Goal: Task Accomplishment & Management: Use online tool/utility

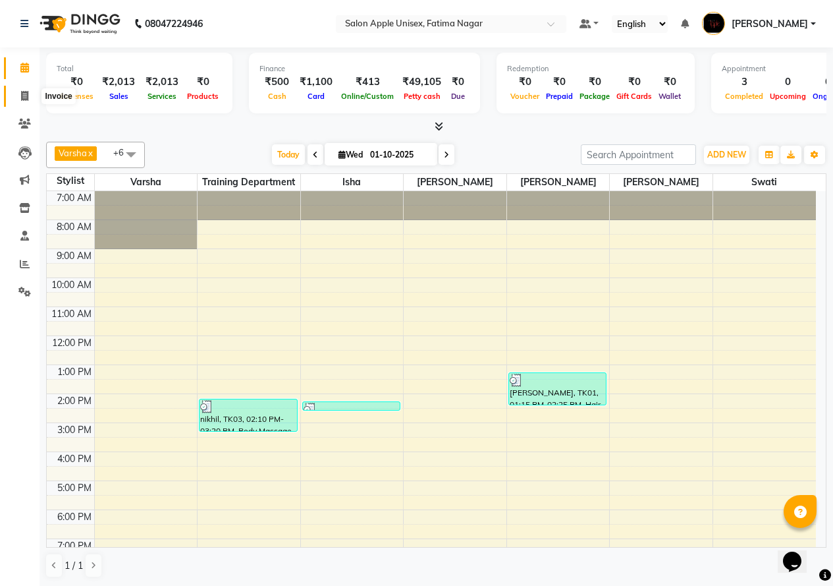
click at [22, 100] on icon at bounding box center [24, 96] width 7 height 10
select select "service"
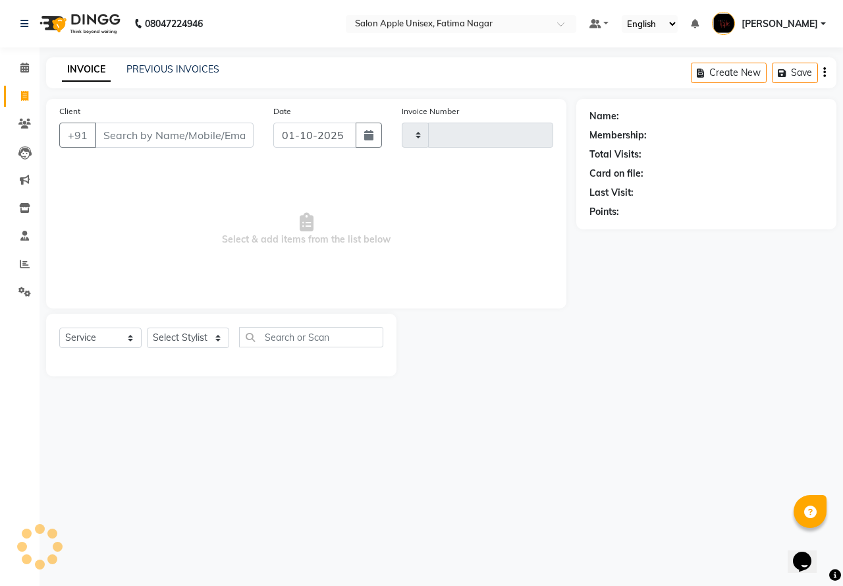
type input "1918"
select select "118"
click at [217, 129] on input "Client" at bounding box center [174, 135] width 159 height 25
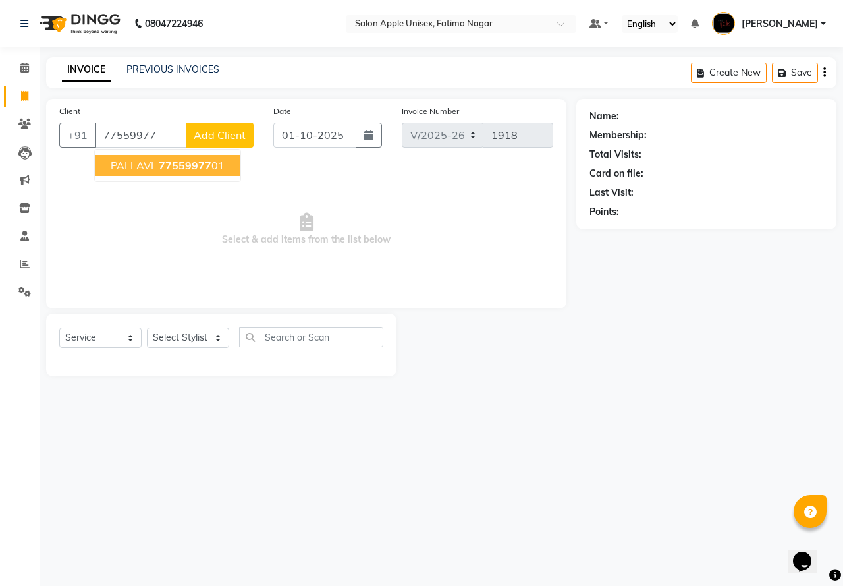
click at [221, 167] on ngb-highlight "77559977 01" at bounding box center [190, 165] width 68 height 13
type input "7755997701"
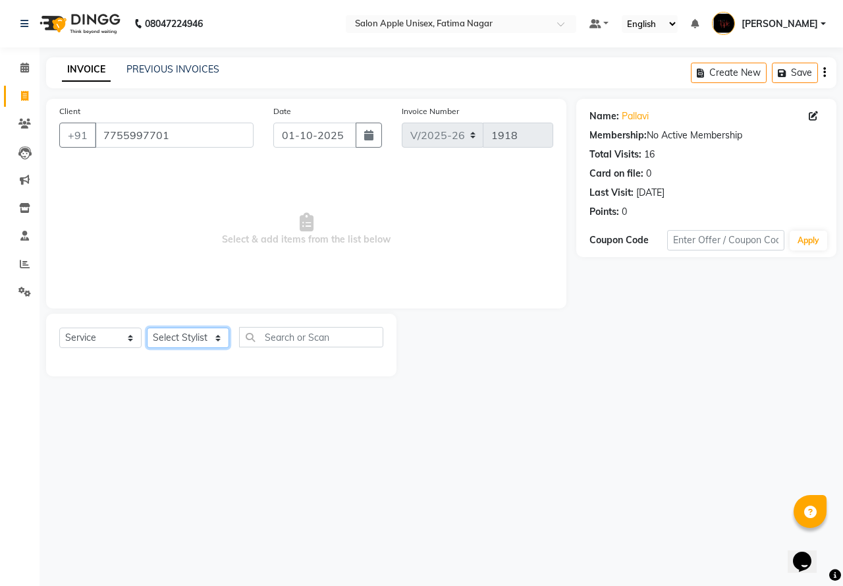
click at [165, 332] on select "Select Stylist [PERSON_NAME] [PERSON_NAME] [PERSON_NAME] [PERSON_NAME] Training…" at bounding box center [188, 337] width 82 height 20
click at [196, 337] on select "Select Stylist [PERSON_NAME] [PERSON_NAME] [PERSON_NAME] [PERSON_NAME] Training…" at bounding box center [188, 337] width 82 height 20
select select "11051"
click at [147, 327] on select "Select Stylist [PERSON_NAME] [PERSON_NAME] [PERSON_NAME] [PERSON_NAME] Training…" at bounding box center [188, 337] width 82 height 20
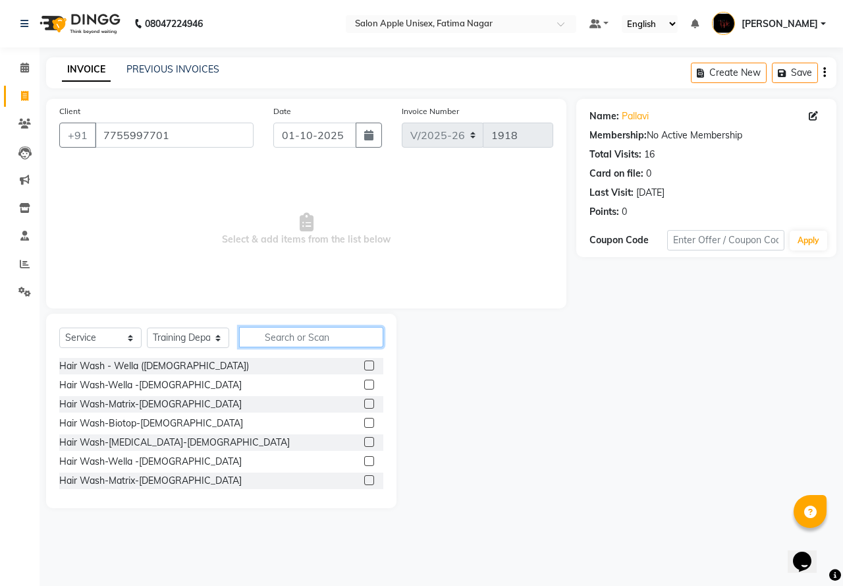
click at [319, 327] on input "text" at bounding box center [311, 337] width 144 height 20
type input "thr"
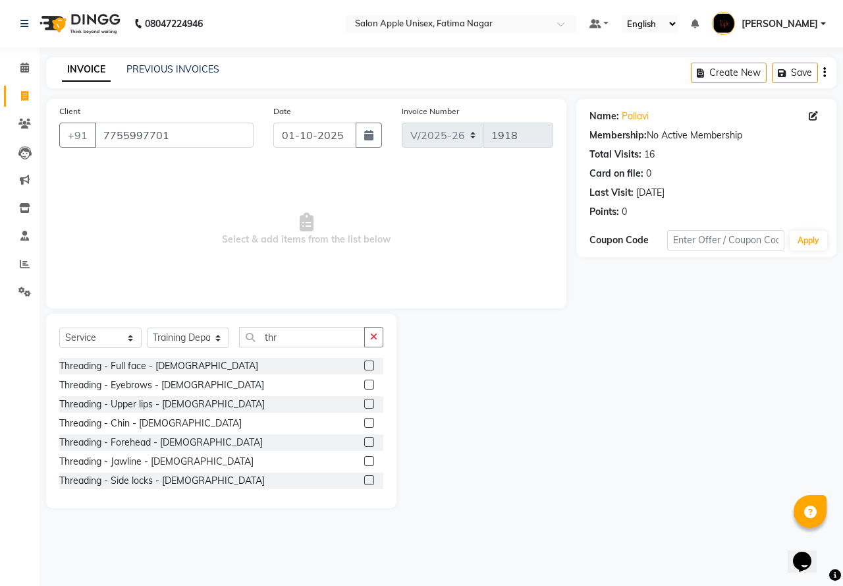
drag, startPoint x: 358, startPoint y: 385, endPoint x: 354, endPoint y: 379, distance: 7.7
click at [364, 384] on label at bounding box center [369, 384] width 10 height 10
click at [364, 384] on input "checkbox" at bounding box center [368, 385] width 9 height 9
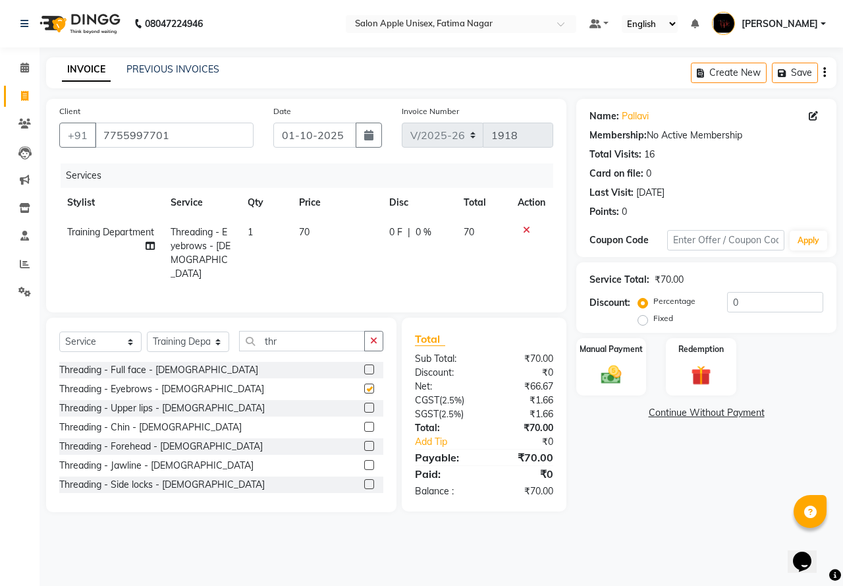
checkbox input "false"
click at [632, 373] on div "Manual Payment" at bounding box center [611, 367] width 73 height 61
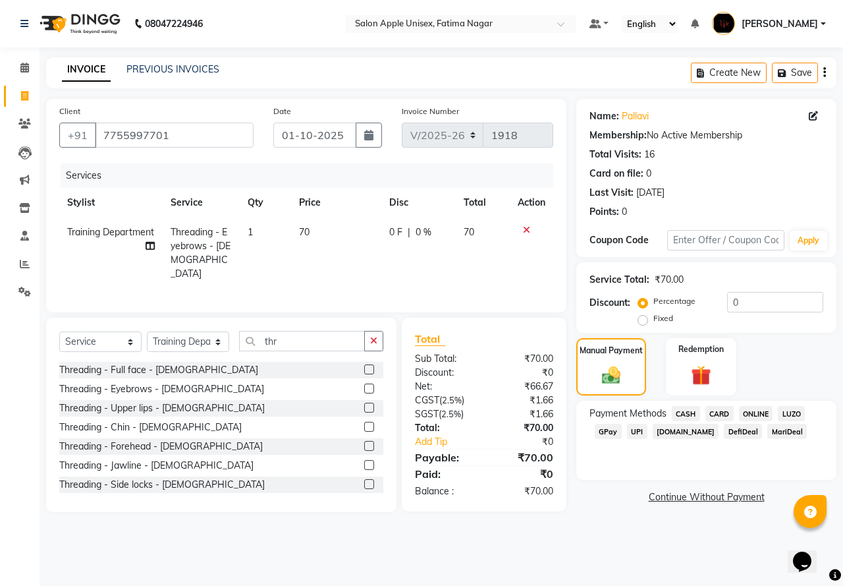
click at [759, 409] on span "ONLINE" at bounding box center [756, 413] width 34 height 15
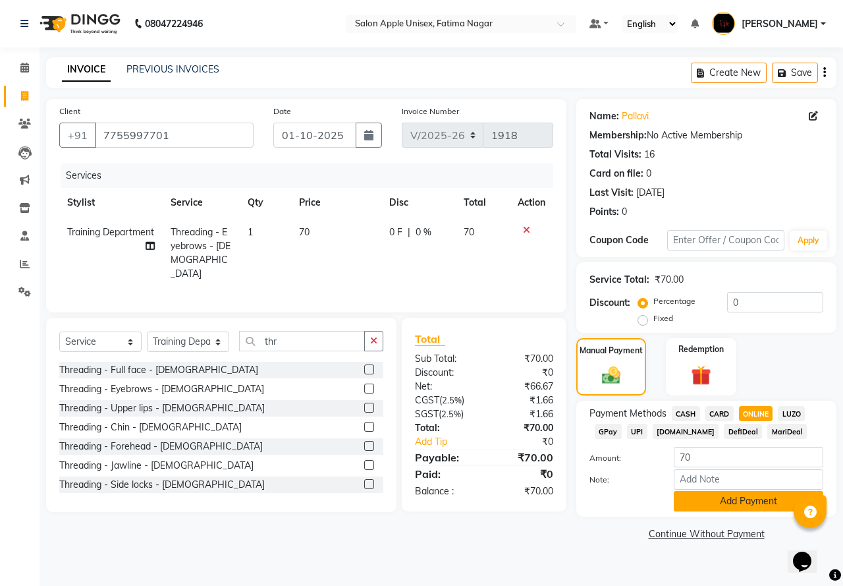
click at [746, 504] on button "Add Payment" at bounding box center [749, 501] width 150 height 20
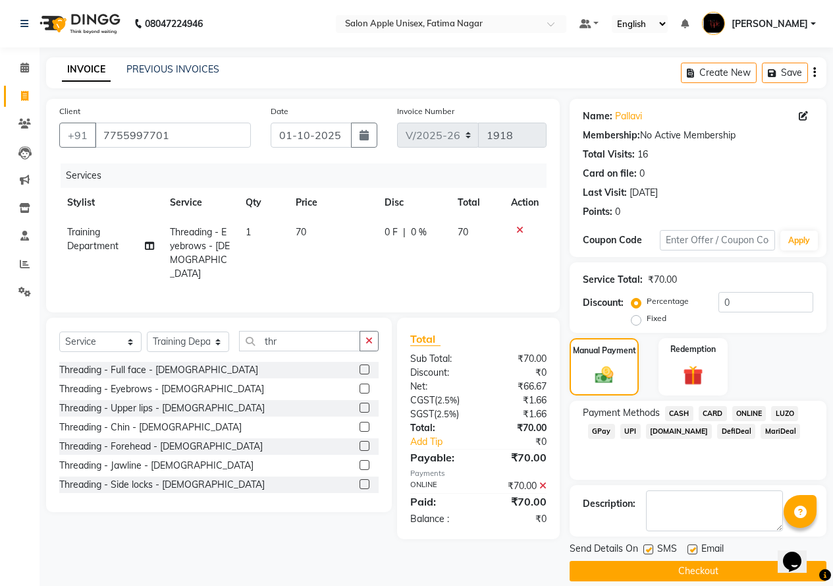
drag, startPoint x: 720, startPoint y: 572, endPoint x: 726, endPoint y: 563, distance: 10.8
click at [723, 566] on button "Checkout" at bounding box center [698, 571] width 257 height 20
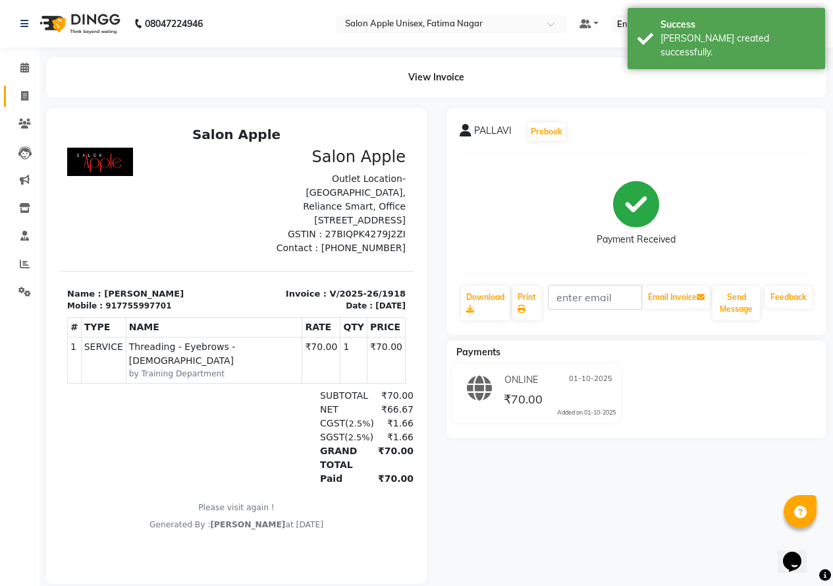
click at [28, 105] on link "Invoice" at bounding box center [20, 97] width 32 height 22
select select "118"
select select "service"
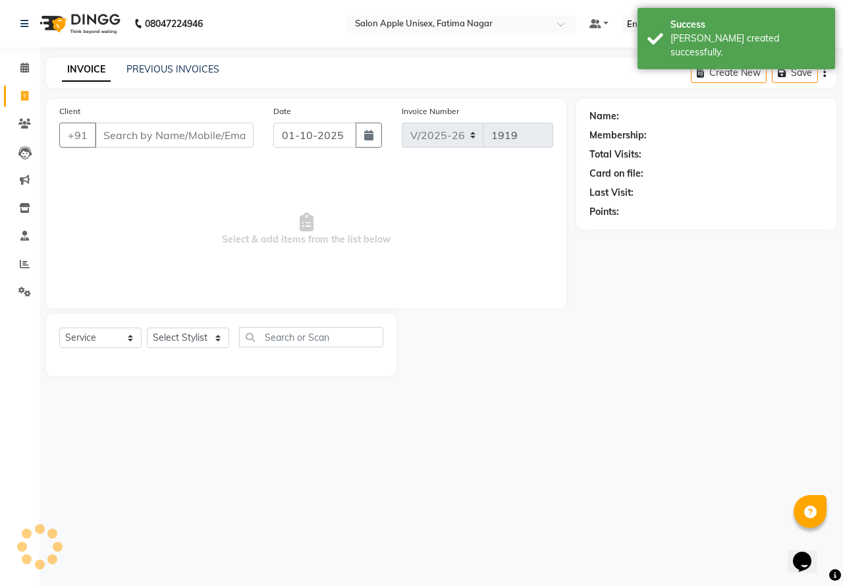
click at [105, 127] on input "Client" at bounding box center [174, 135] width 159 height 25
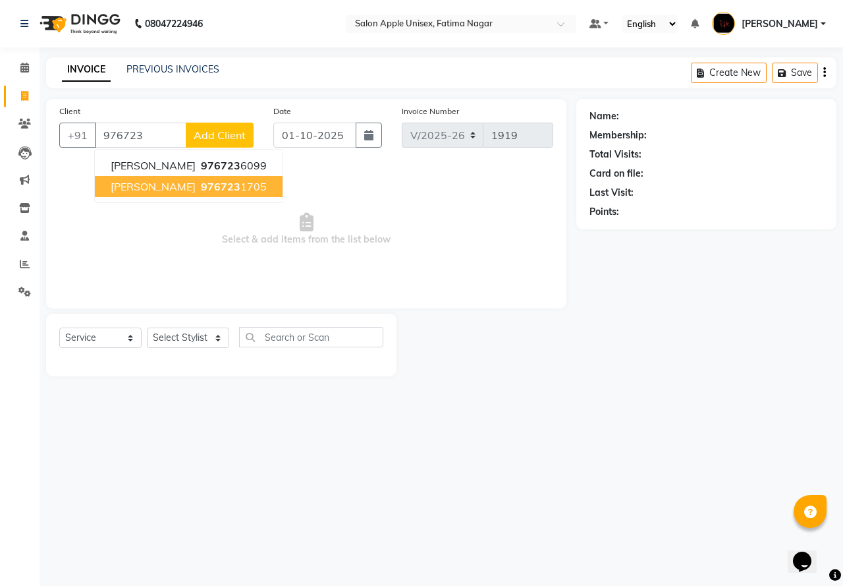
click at [113, 186] on span "[PERSON_NAME]" at bounding box center [153, 186] width 85 height 13
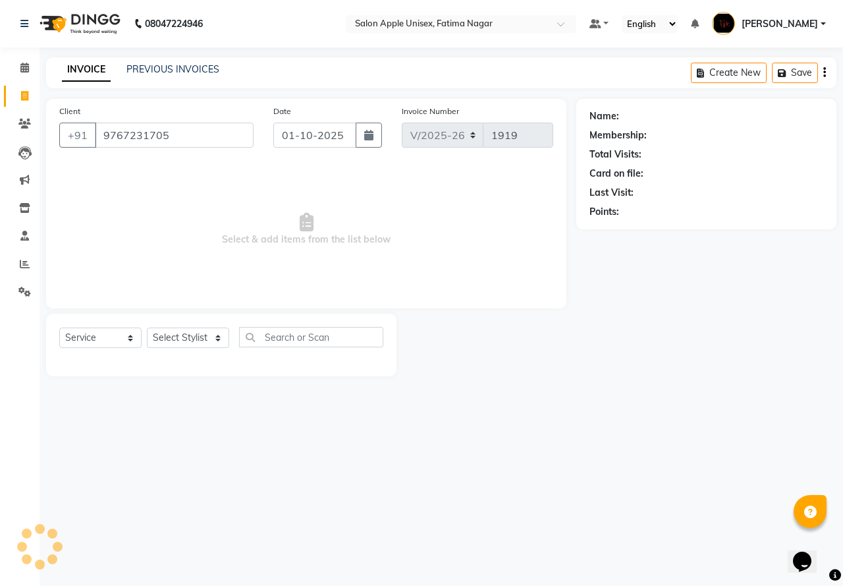
type input "9767231705"
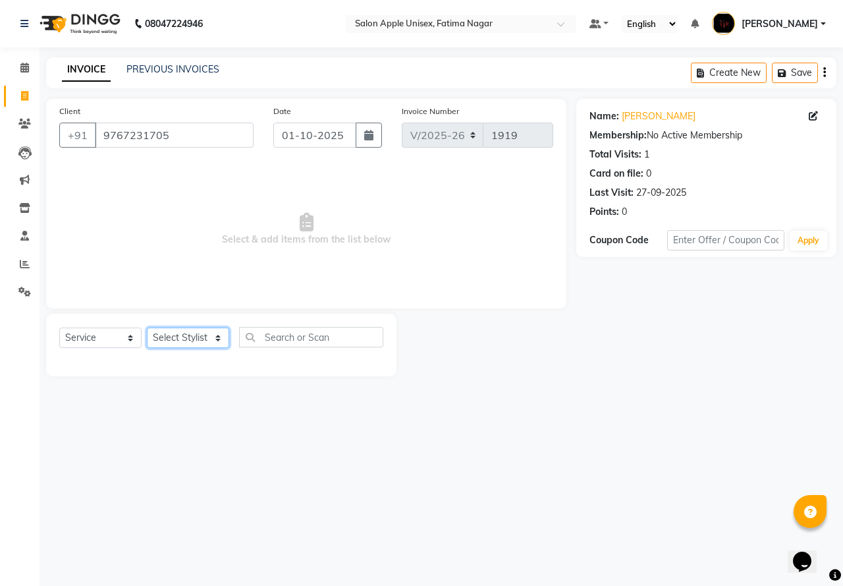
click at [206, 341] on select "Select Stylist [PERSON_NAME] [PERSON_NAME] [PERSON_NAME] [PERSON_NAME] Training…" at bounding box center [188, 337] width 82 height 20
select select "3583"
click at [147, 327] on select "Select Stylist [PERSON_NAME] [PERSON_NAME] [PERSON_NAME] [PERSON_NAME] Training…" at bounding box center [188, 337] width 82 height 20
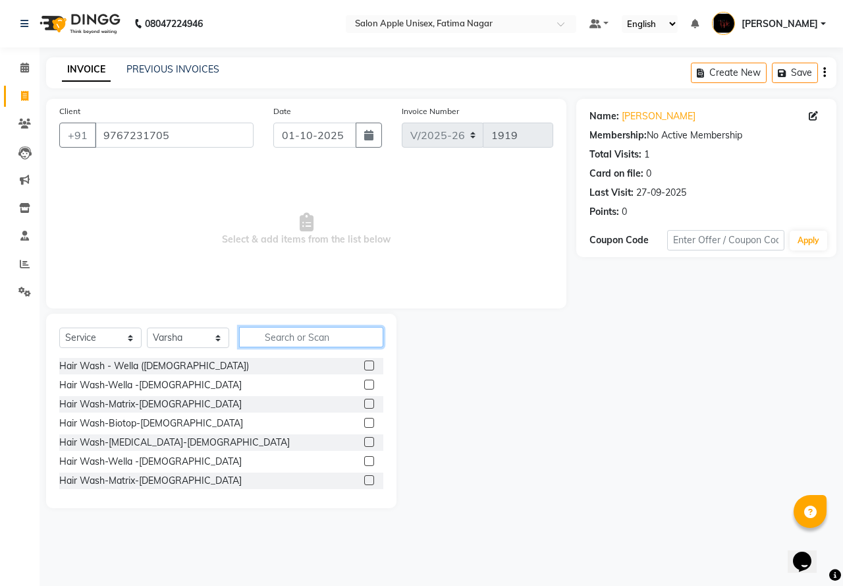
click at [299, 331] on input "text" at bounding box center [311, 337] width 144 height 20
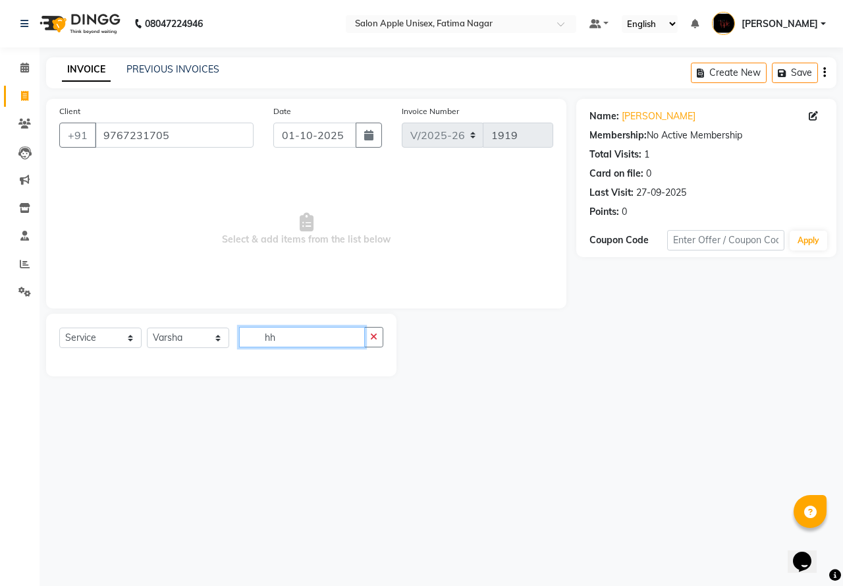
type input "h"
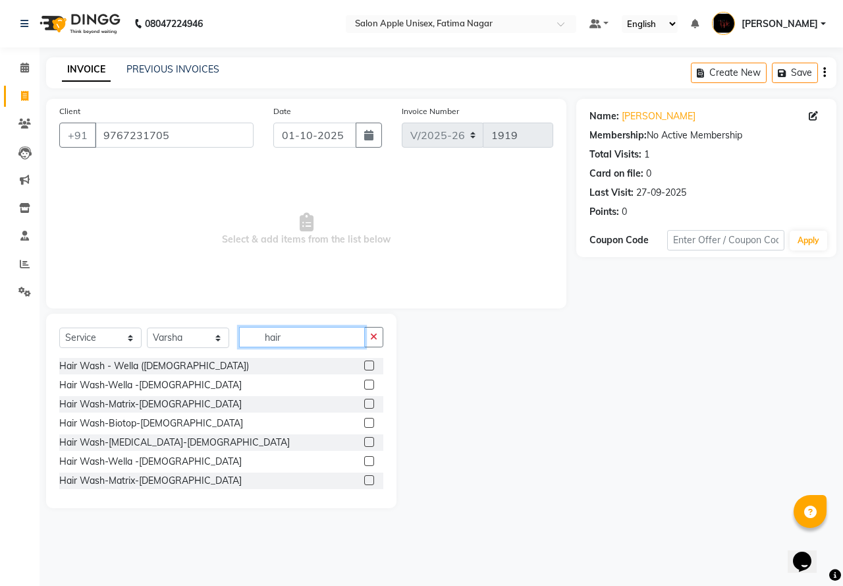
type input "hair"
click at [364, 366] on label at bounding box center [369, 365] width 10 height 10
click at [364, 366] on input "checkbox" at bounding box center [368, 366] width 9 height 9
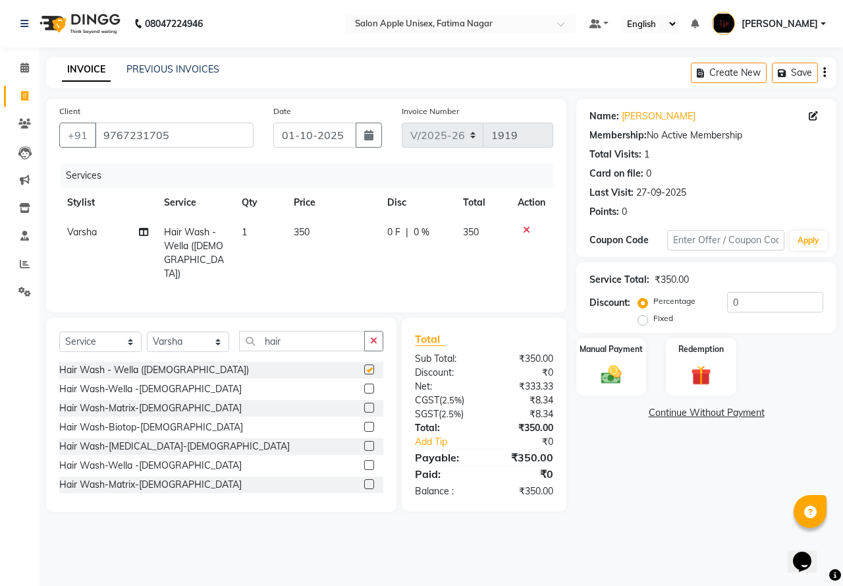
checkbox input "false"
click at [294, 336] on input "hair" at bounding box center [302, 341] width 126 height 20
type input "h"
click at [611, 373] on img at bounding box center [611, 374] width 34 height 24
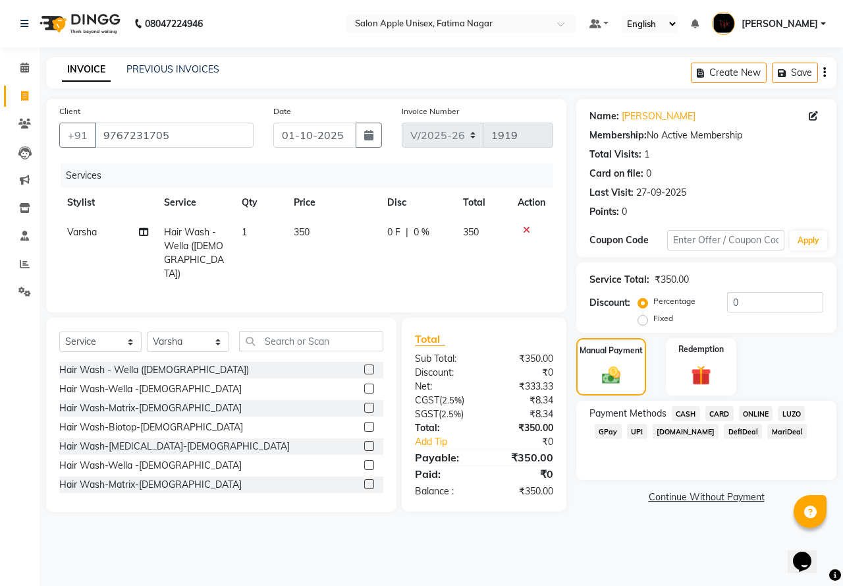
click at [755, 414] on span "ONLINE" at bounding box center [756, 413] width 34 height 15
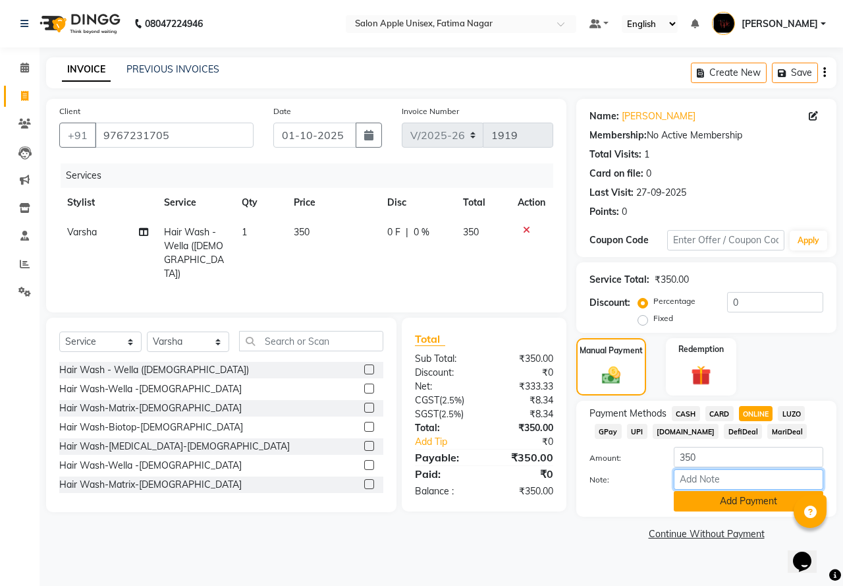
drag, startPoint x: 755, startPoint y: 488, endPoint x: 755, endPoint y: 495, distance: 7.2
click at [755, 491] on div "Amount: 350 Note: Add Payment" at bounding box center [706, 479] width 234 height 65
click at [755, 495] on button "Add Payment" at bounding box center [749, 501] width 150 height 20
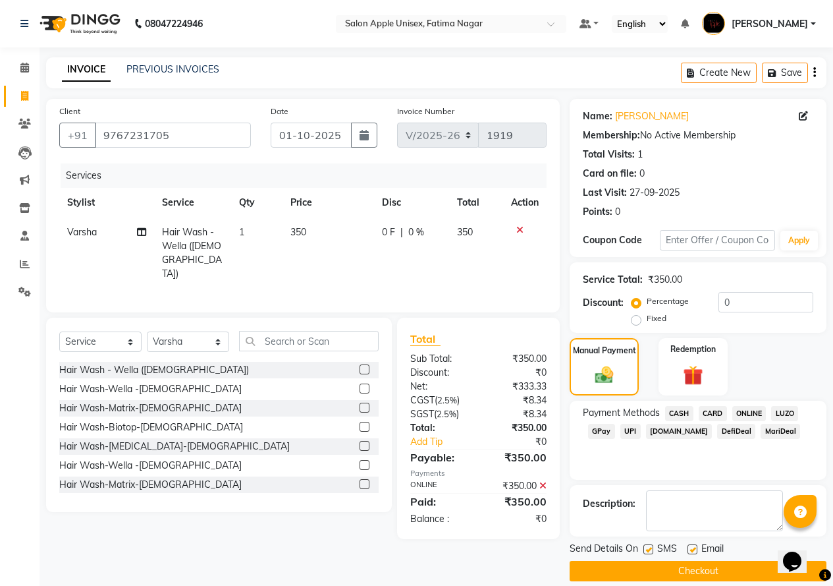
click at [701, 569] on button "Checkout" at bounding box center [698, 571] width 257 height 20
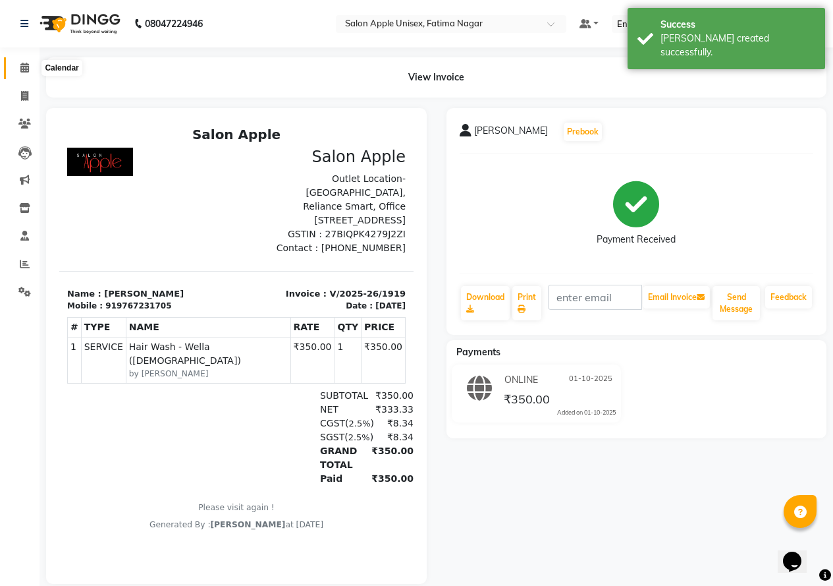
click at [20, 70] on icon at bounding box center [24, 68] width 9 height 10
